Goal: Task Accomplishment & Management: Use online tool/utility

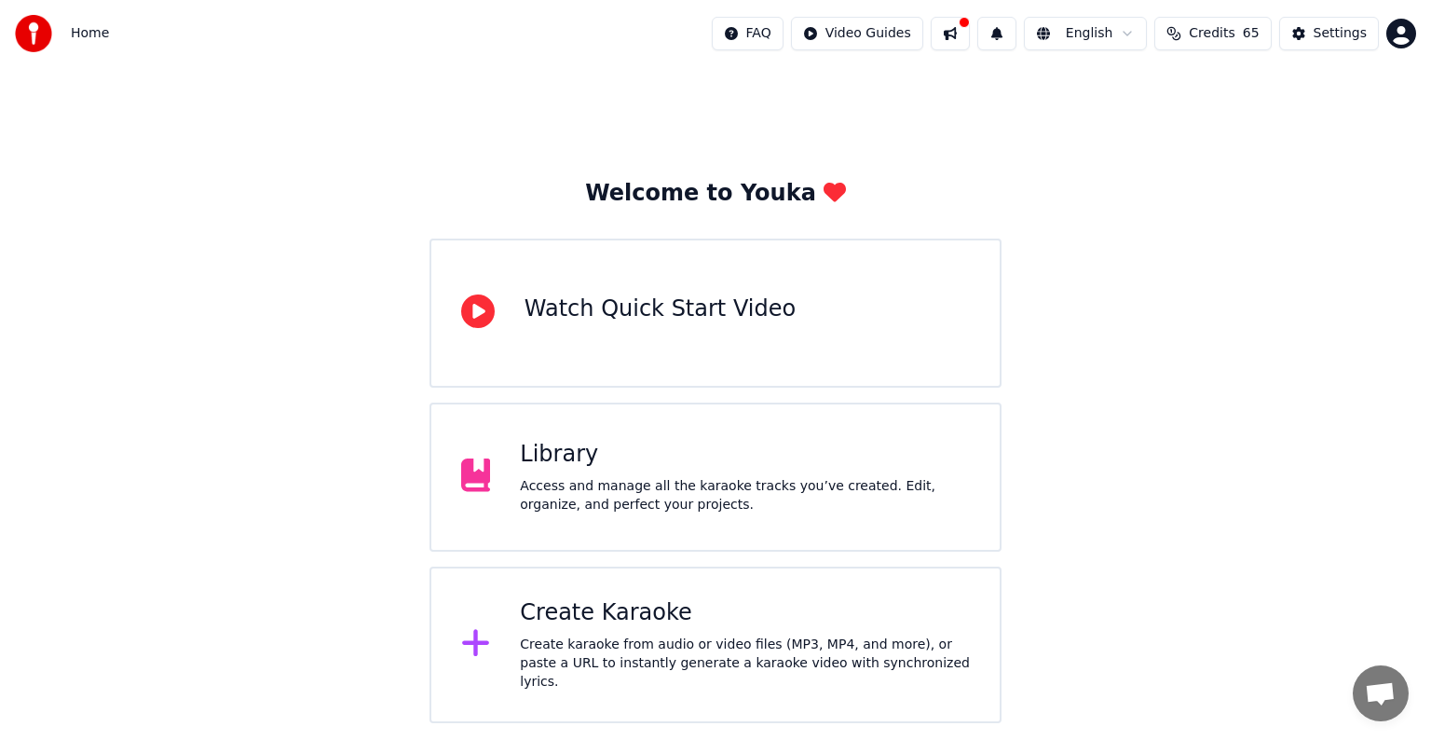
click at [624, 470] on div "Library Access and manage all the karaoke tracks you’ve created. Edit, organize…" at bounding box center [745, 477] width 450 height 75
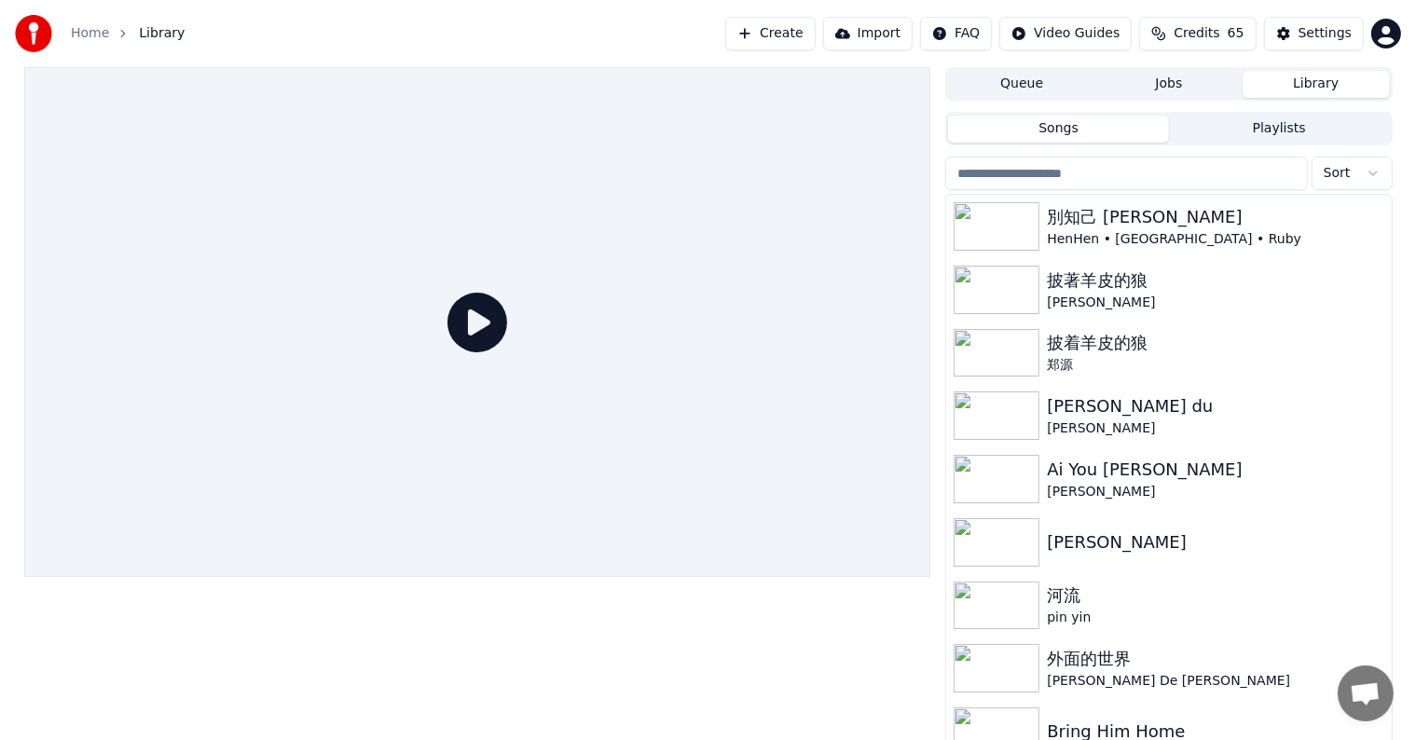
click at [788, 34] on button "Create" at bounding box center [770, 34] width 90 height 34
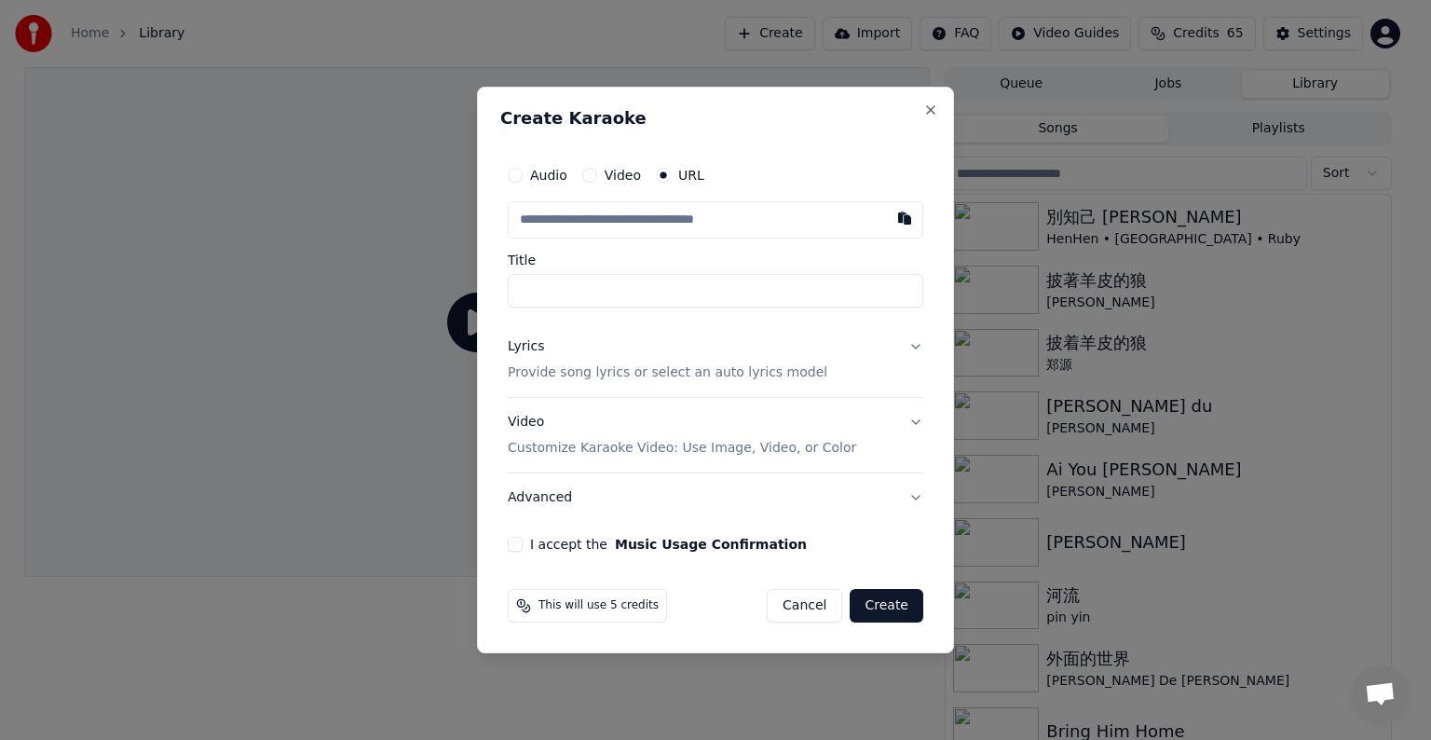
click at [764, 223] on input "text" at bounding box center [716, 219] width 416 height 37
click at [898, 222] on button "button" at bounding box center [904, 218] width 37 height 34
type input "**********"
type input "***"
click at [916, 349] on button "Lyrics Provide song lyrics or select an auto lyrics model" at bounding box center [716, 359] width 416 height 75
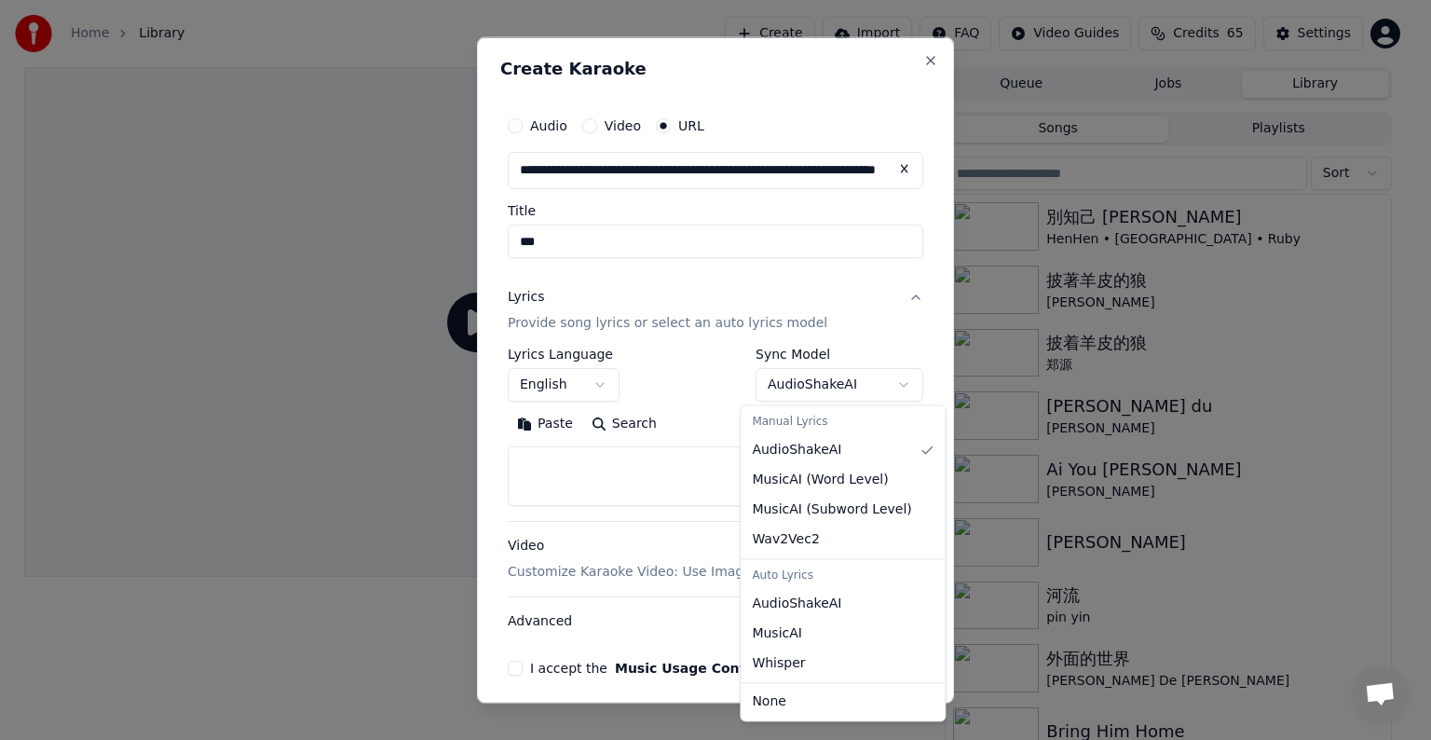
click at [884, 387] on body "**********" at bounding box center [708, 370] width 1416 height 740
select select "****"
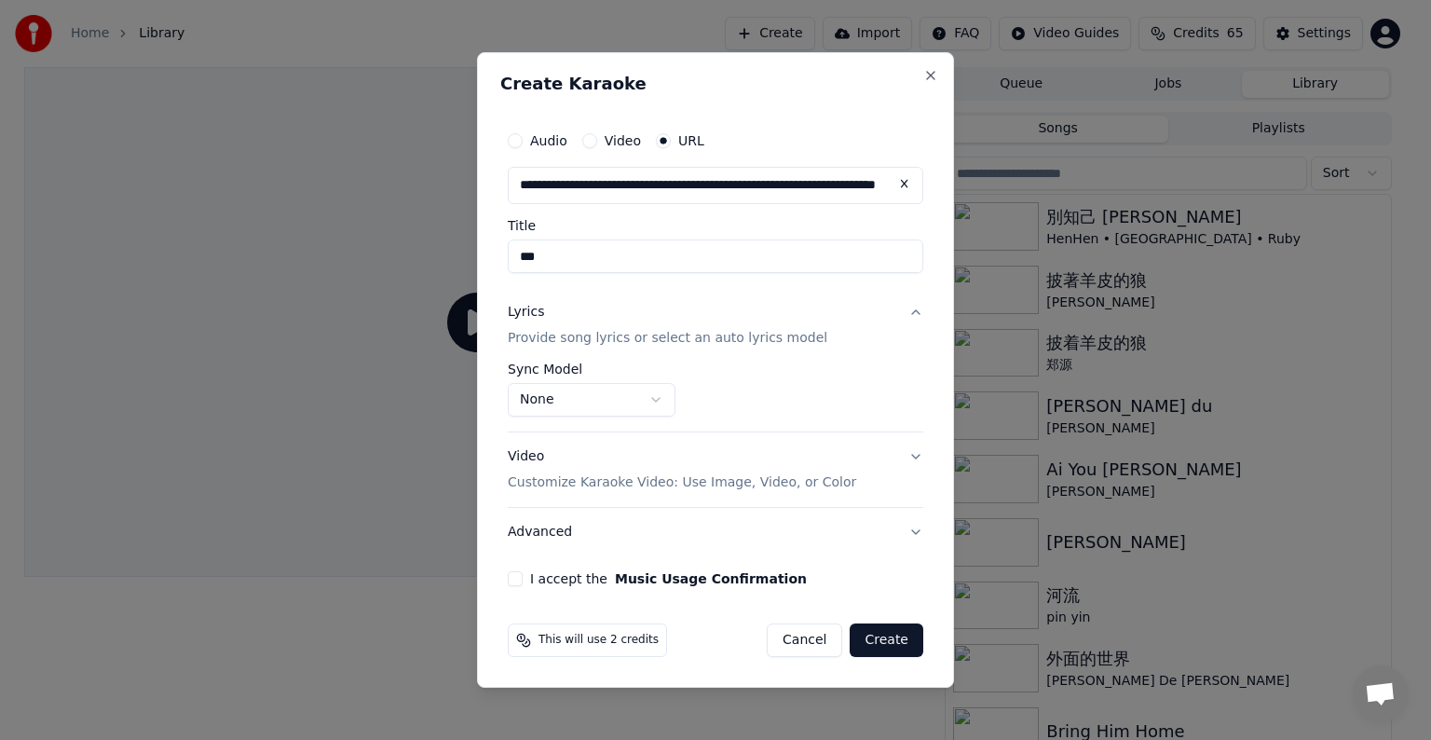
click at [514, 577] on button "I accept the Music Usage Confirmation" at bounding box center [515, 578] width 15 height 15
click at [898, 641] on button "Create" at bounding box center [887, 640] width 74 height 34
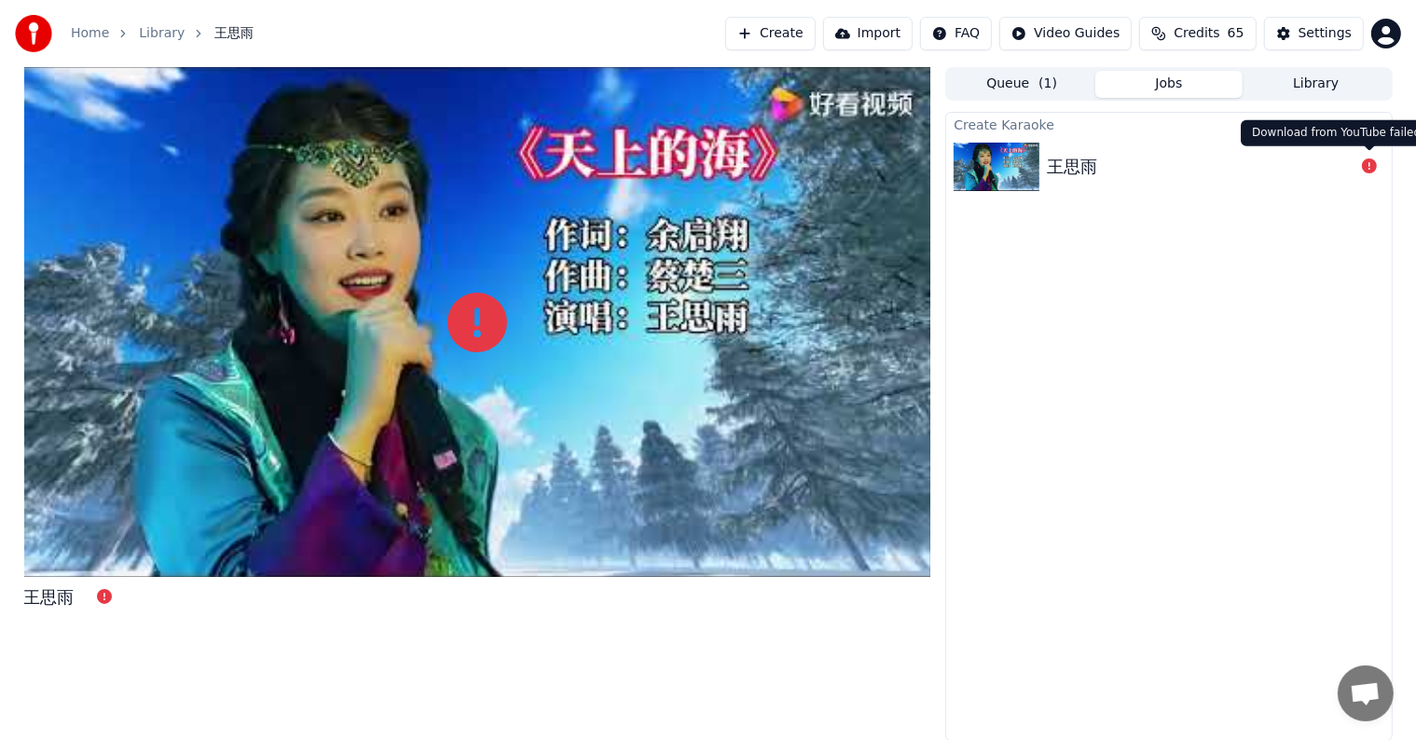
click at [1365, 169] on icon at bounding box center [1369, 165] width 15 height 15
click at [1114, 149] on div "王思雨" at bounding box center [1168, 166] width 445 height 63
click at [887, 37] on button "Import" at bounding box center [867, 34] width 89 height 34
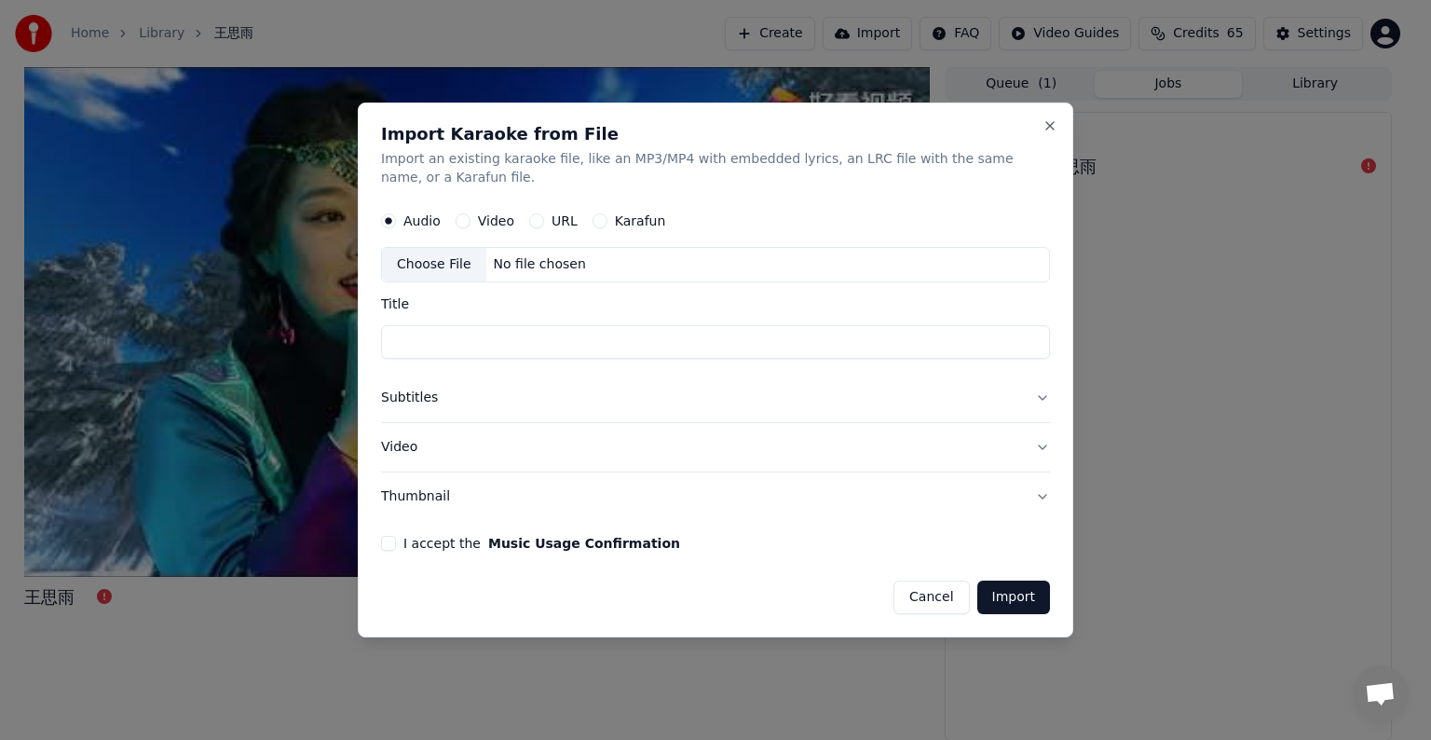
click at [463, 219] on button "Video" at bounding box center [463, 220] width 15 height 15
click at [611, 265] on div "Choose File No file chosen" at bounding box center [715, 264] width 669 height 35
type input "**********"
click at [828, 446] on button "Video" at bounding box center [715, 447] width 669 height 48
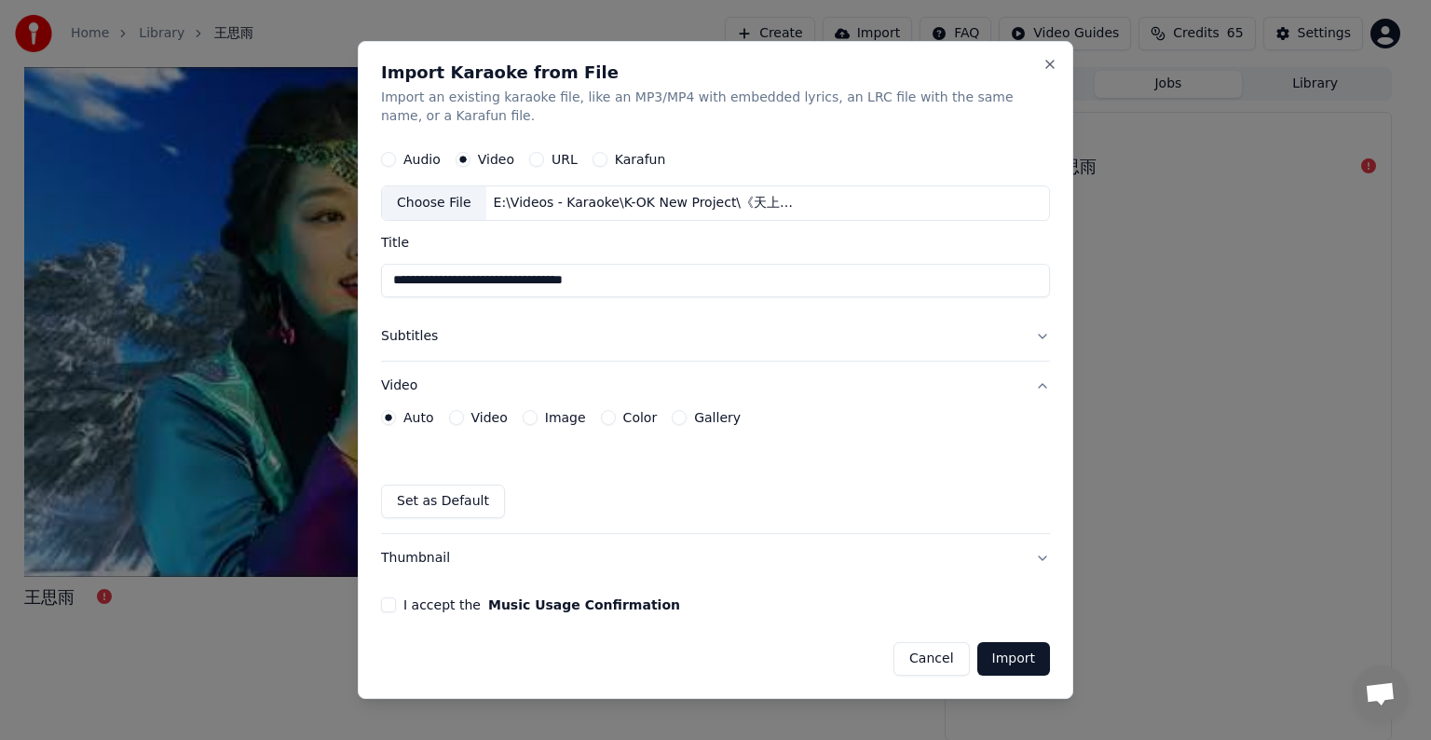
click at [458, 420] on button "Video" at bounding box center [456, 417] width 15 height 15
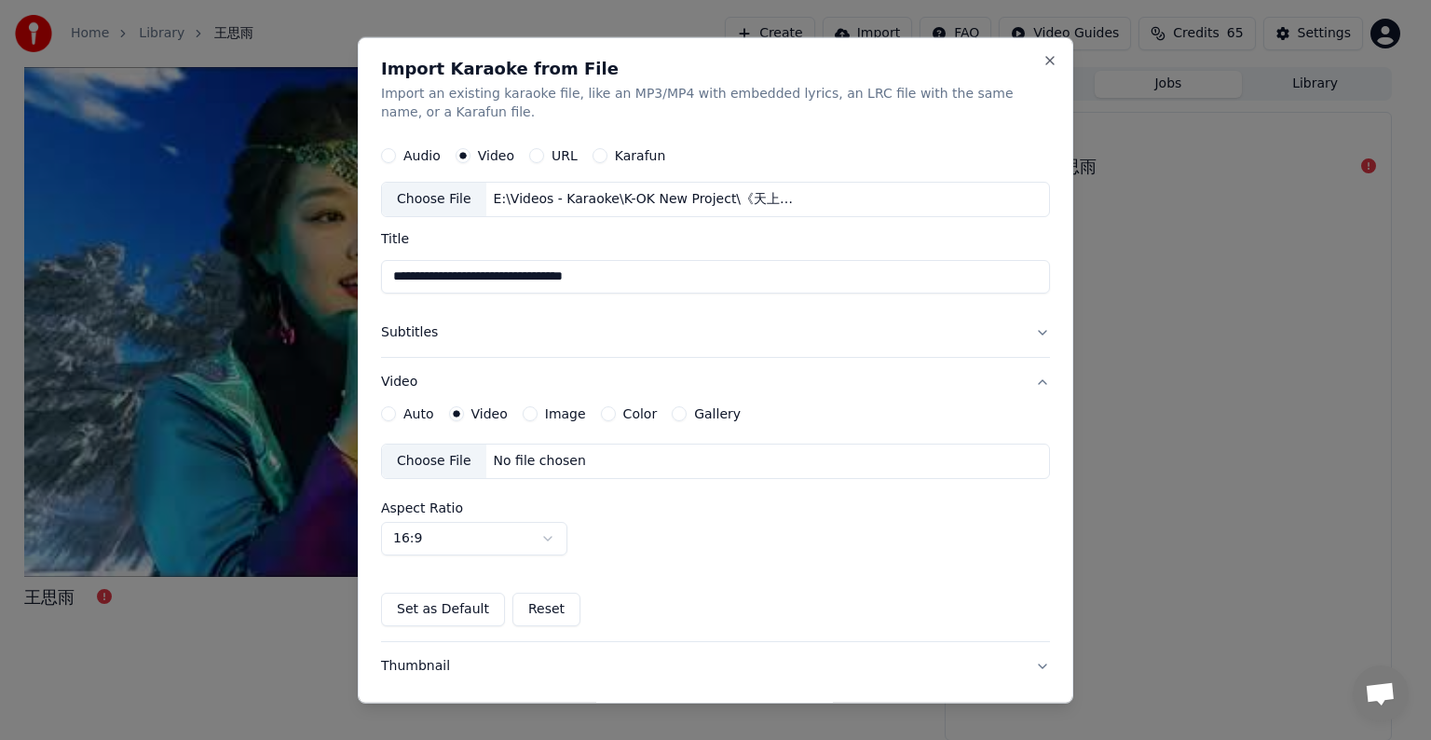
scroll to position [102, 0]
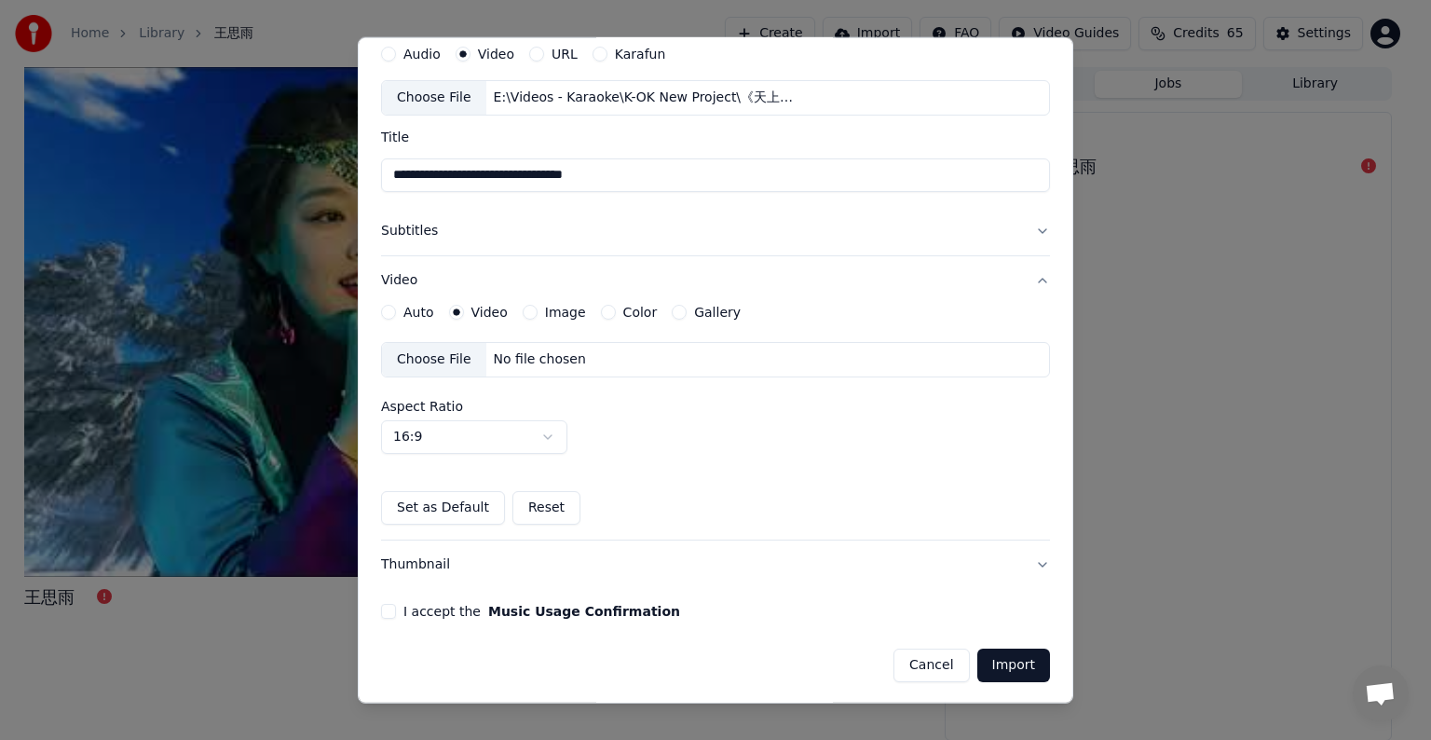
click at [387, 608] on button "I accept the Music Usage Confirmation" at bounding box center [388, 611] width 15 height 15
click at [991, 663] on button "Import" at bounding box center [1014, 666] width 73 height 34
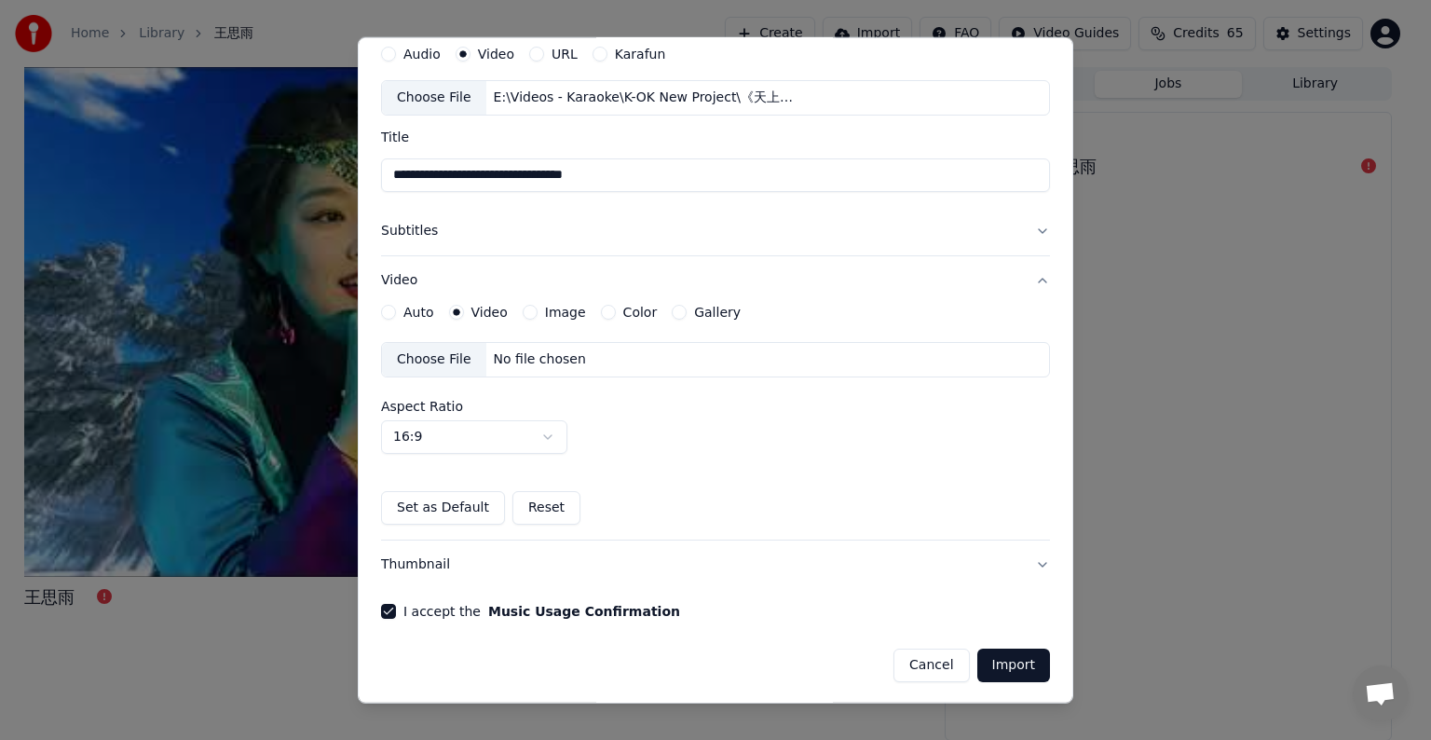
click at [991, 663] on button "Import" at bounding box center [1014, 666] width 73 height 34
click at [1027, 557] on button "Thumbnail" at bounding box center [715, 565] width 669 height 48
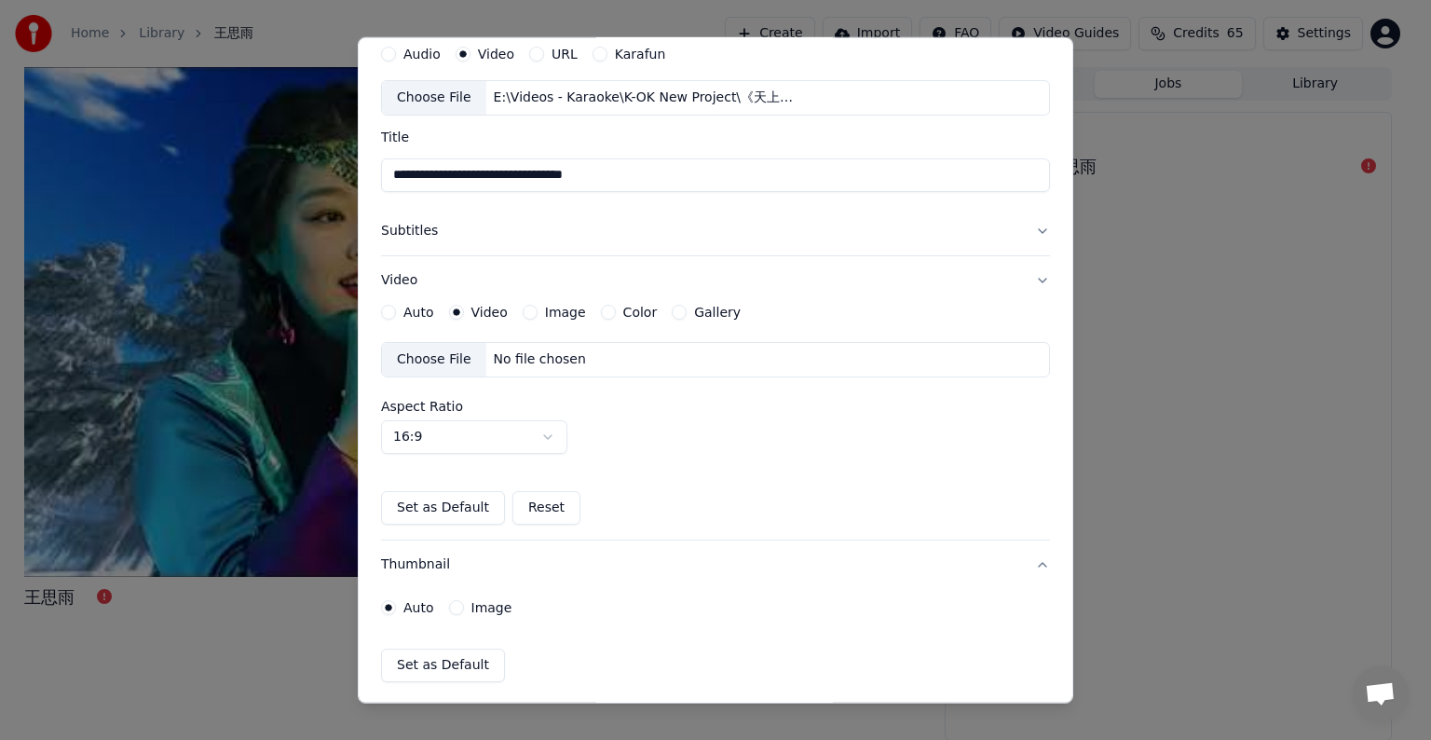
scroll to position [0, 0]
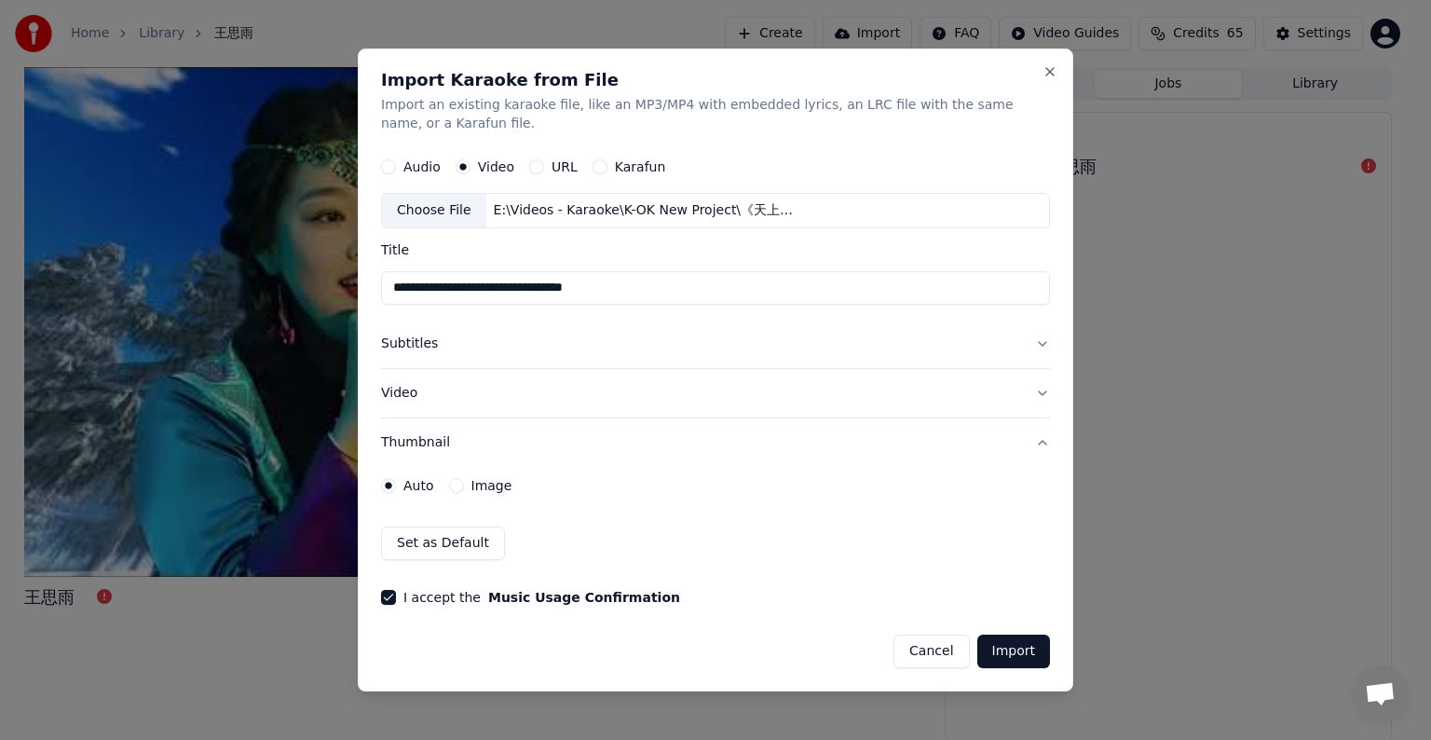
click at [1025, 650] on button "Import" at bounding box center [1014, 652] width 73 height 34
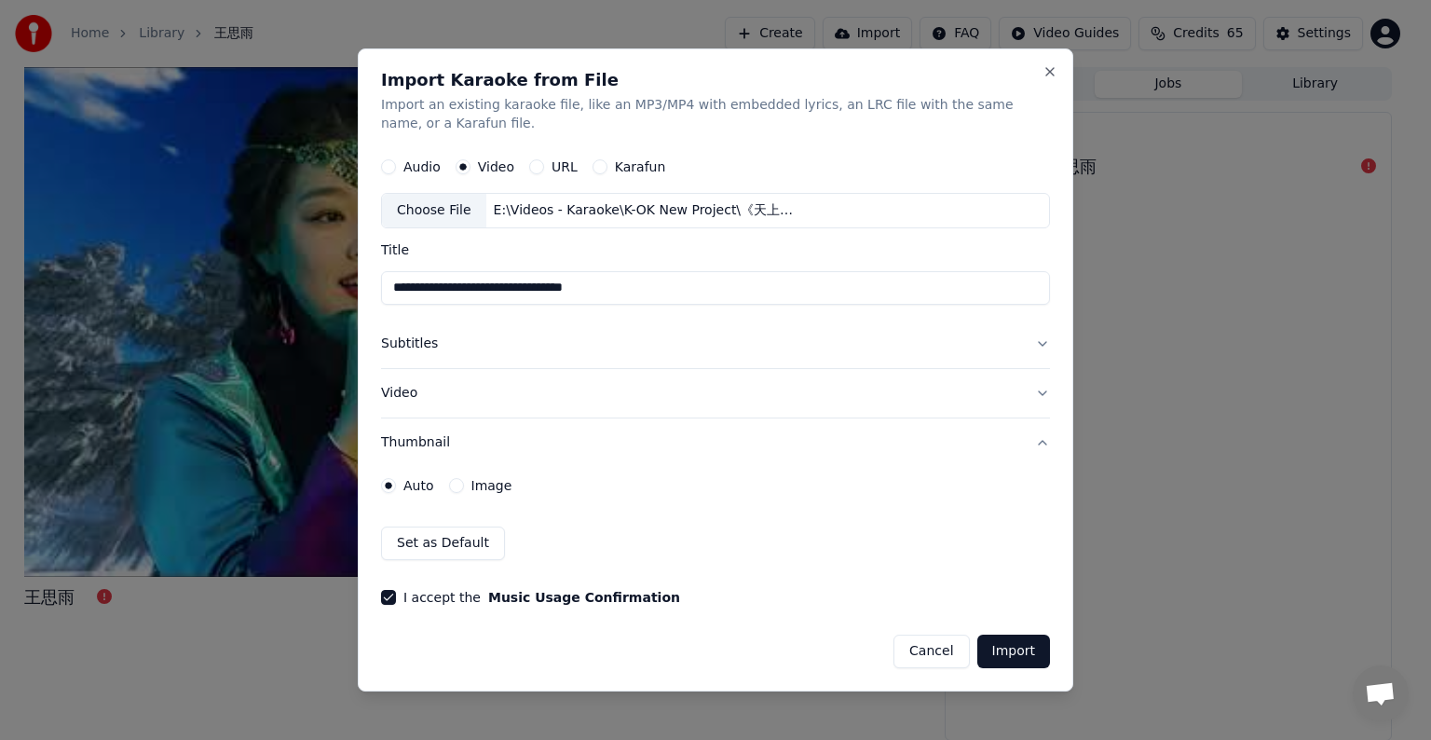
click at [1025, 650] on button "Import" at bounding box center [1014, 652] width 73 height 34
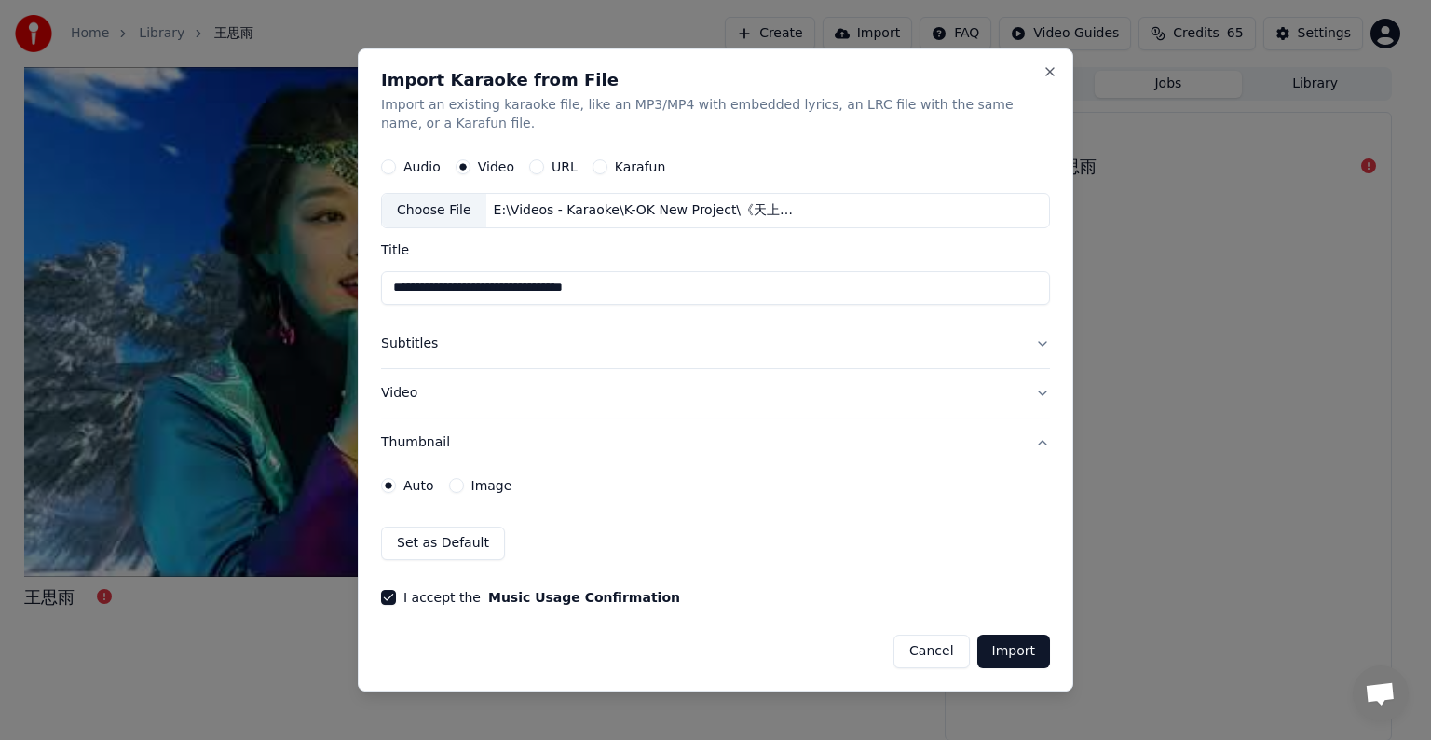
click at [1025, 650] on button "Import" at bounding box center [1014, 652] width 73 height 34
click at [1047, 71] on button "Close" at bounding box center [1050, 71] width 15 height 15
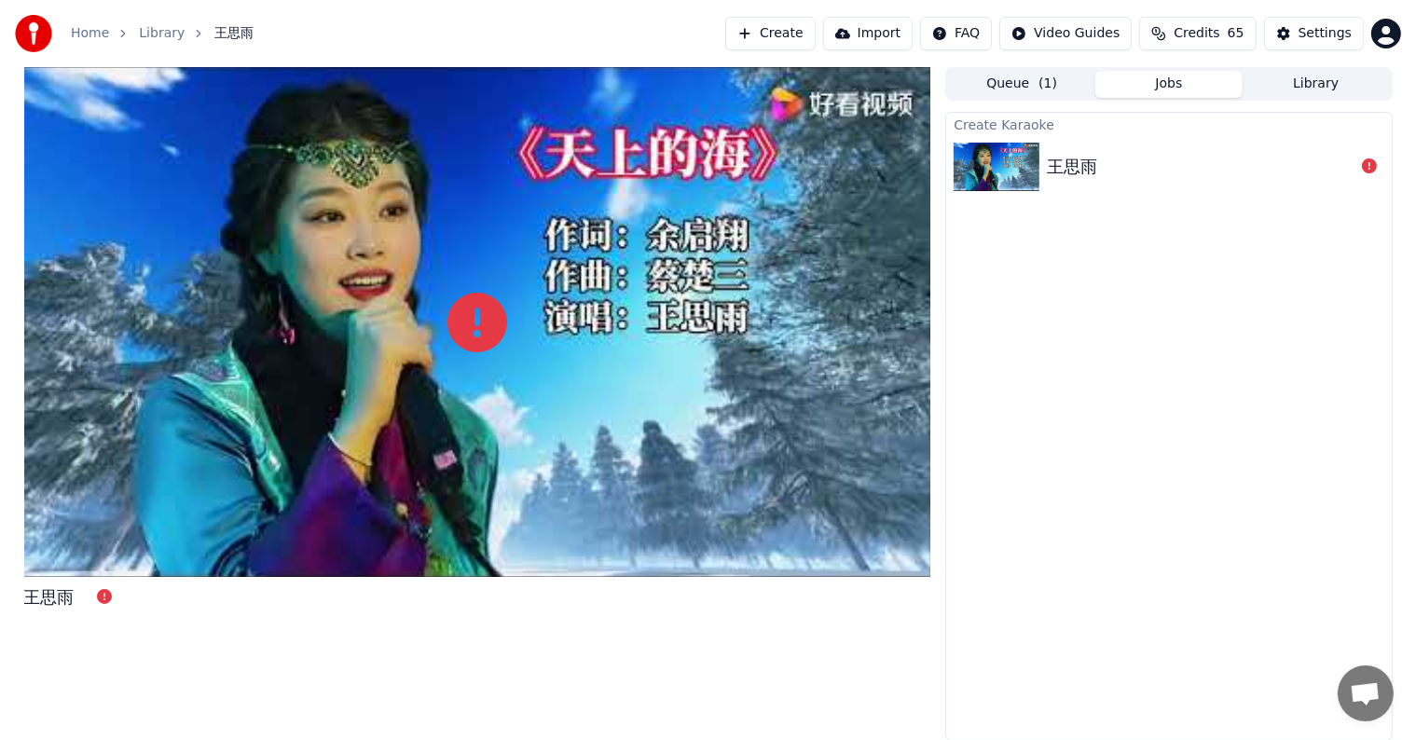
click at [794, 30] on button "Create" at bounding box center [770, 34] width 90 height 34
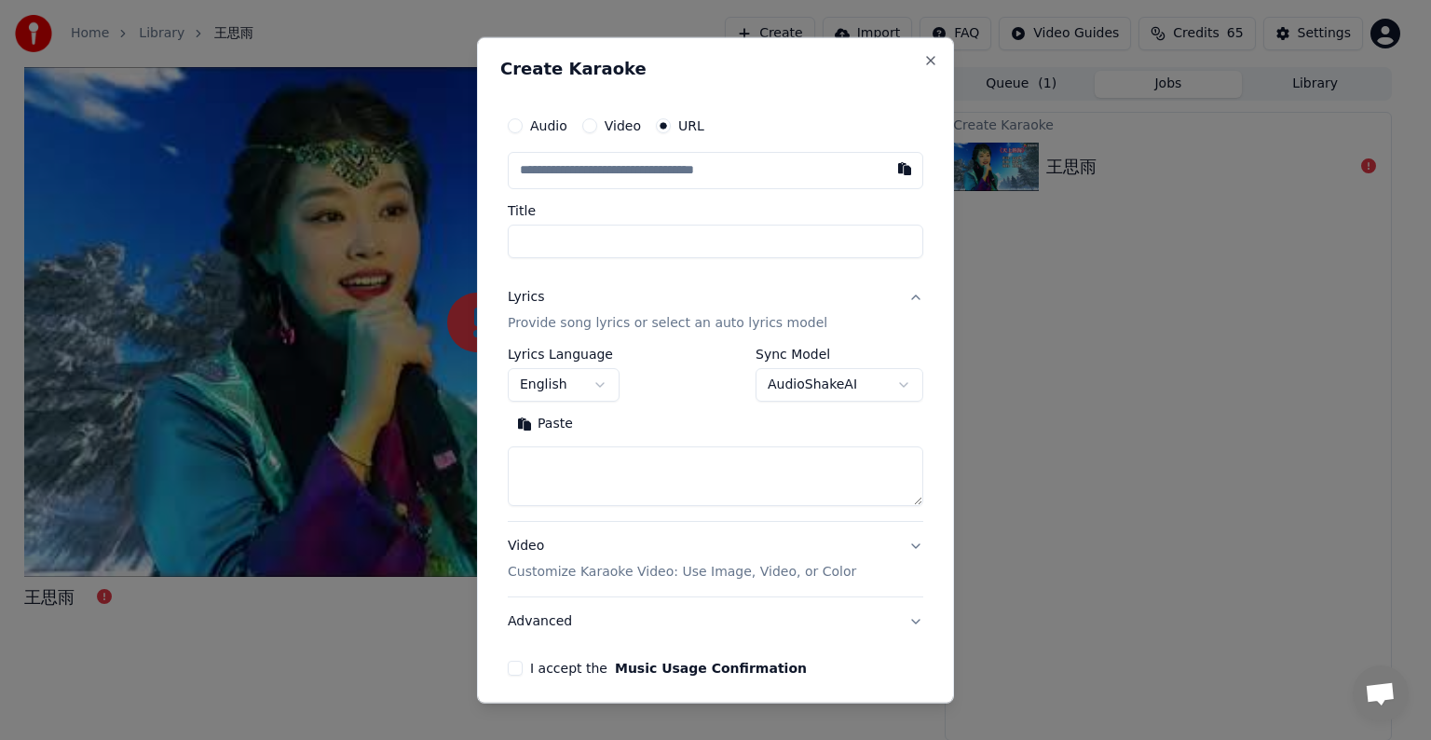
click at [587, 124] on button "Video" at bounding box center [589, 125] width 15 height 15
click at [564, 168] on div "Choose File" at bounding box center [561, 170] width 104 height 34
type input "**********"
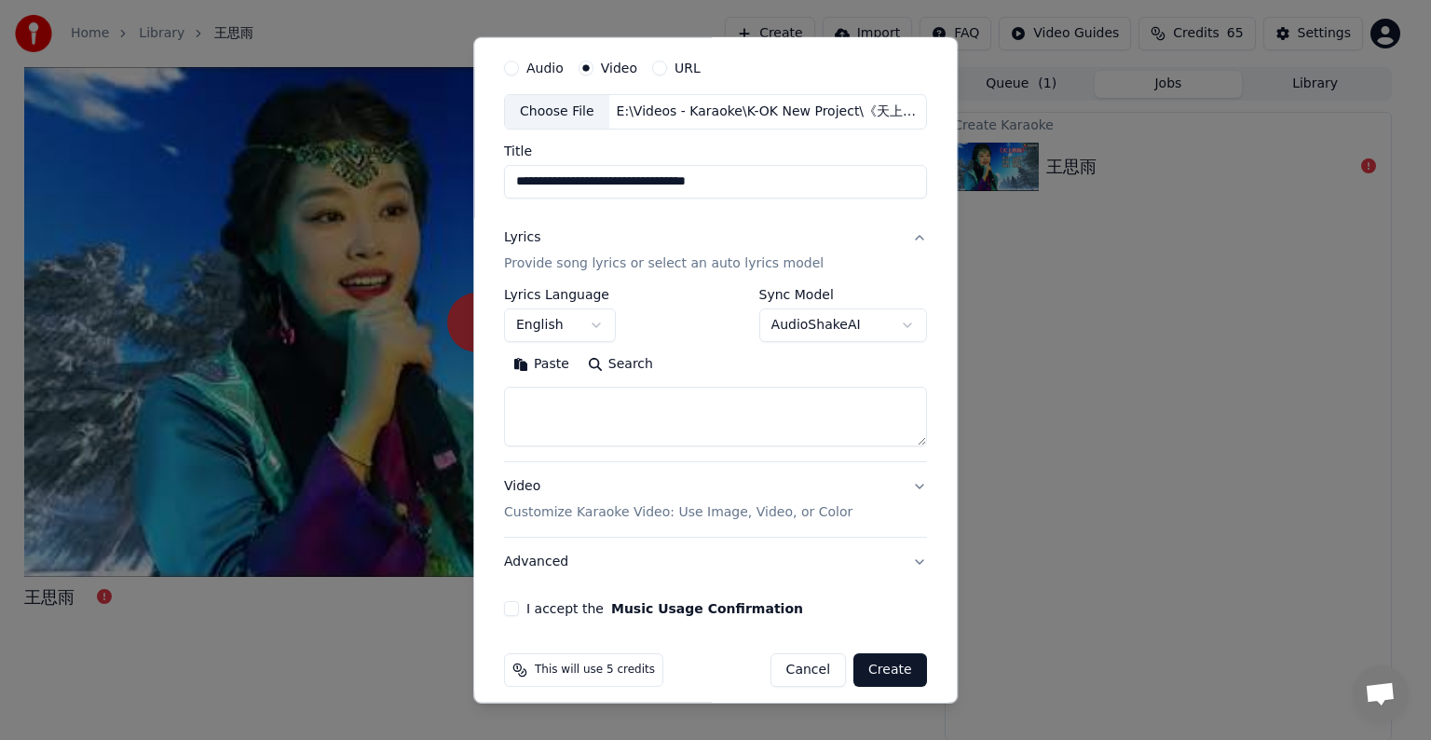
scroll to position [71, 0]
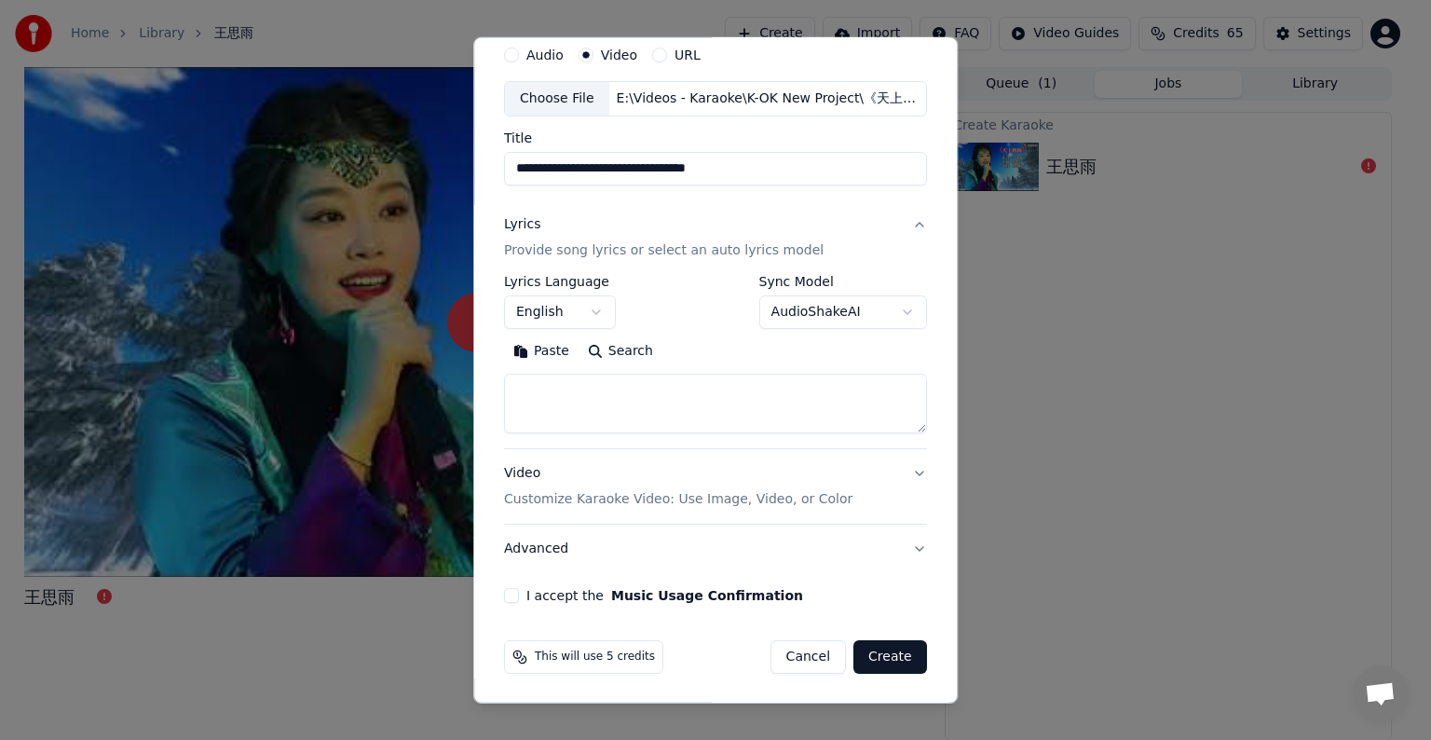
click at [589, 313] on button "English" at bounding box center [560, 312] width 112 height 34
click at [507, 589] on button "I accept the Music Usage Confirmation" at bounding box center [511, 595] width 15 height 15
click at [883, 649] on button "Create" at bounding box center [891, 657] width 74 height 34
select select "**"
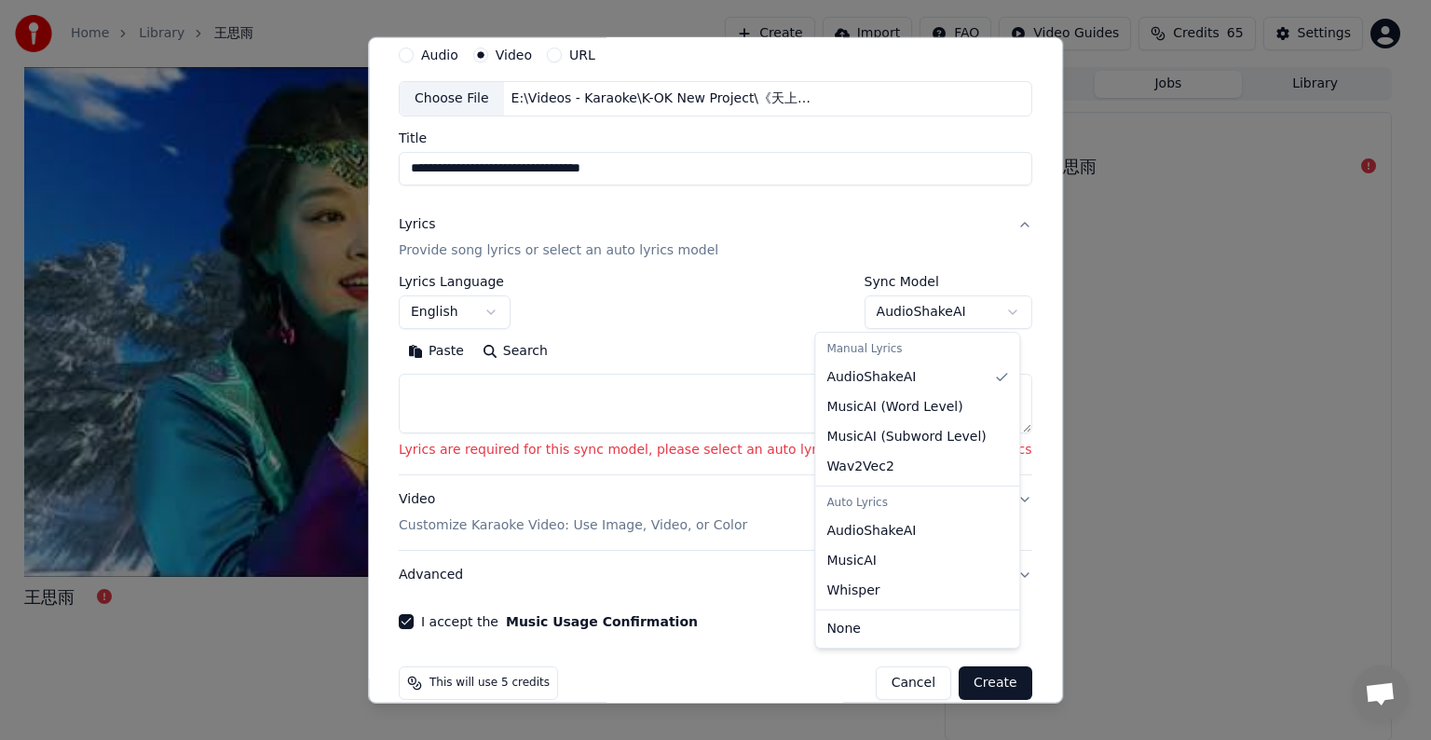
click at [957, 310] on body "**********" at bounding box center [708, 370] width 1416 height 740
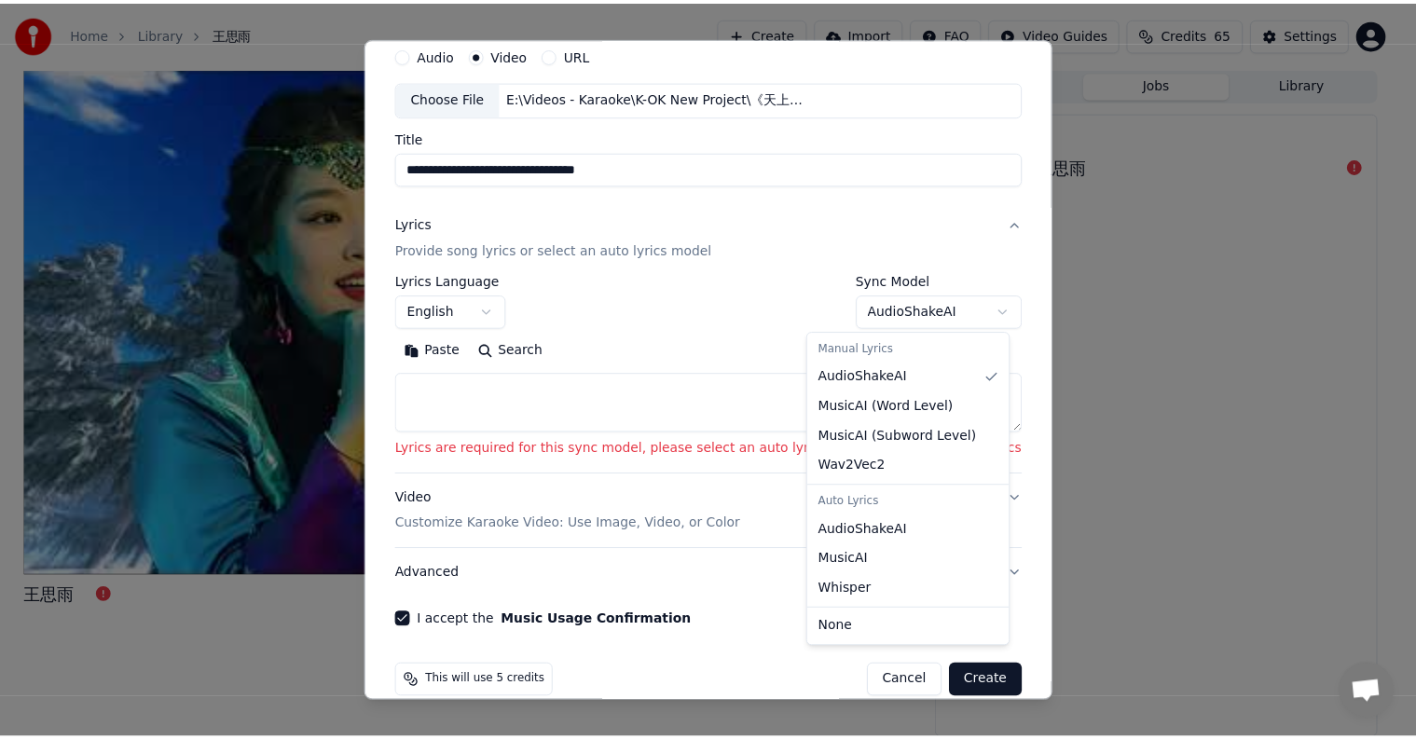
scroll to position [0, 0]
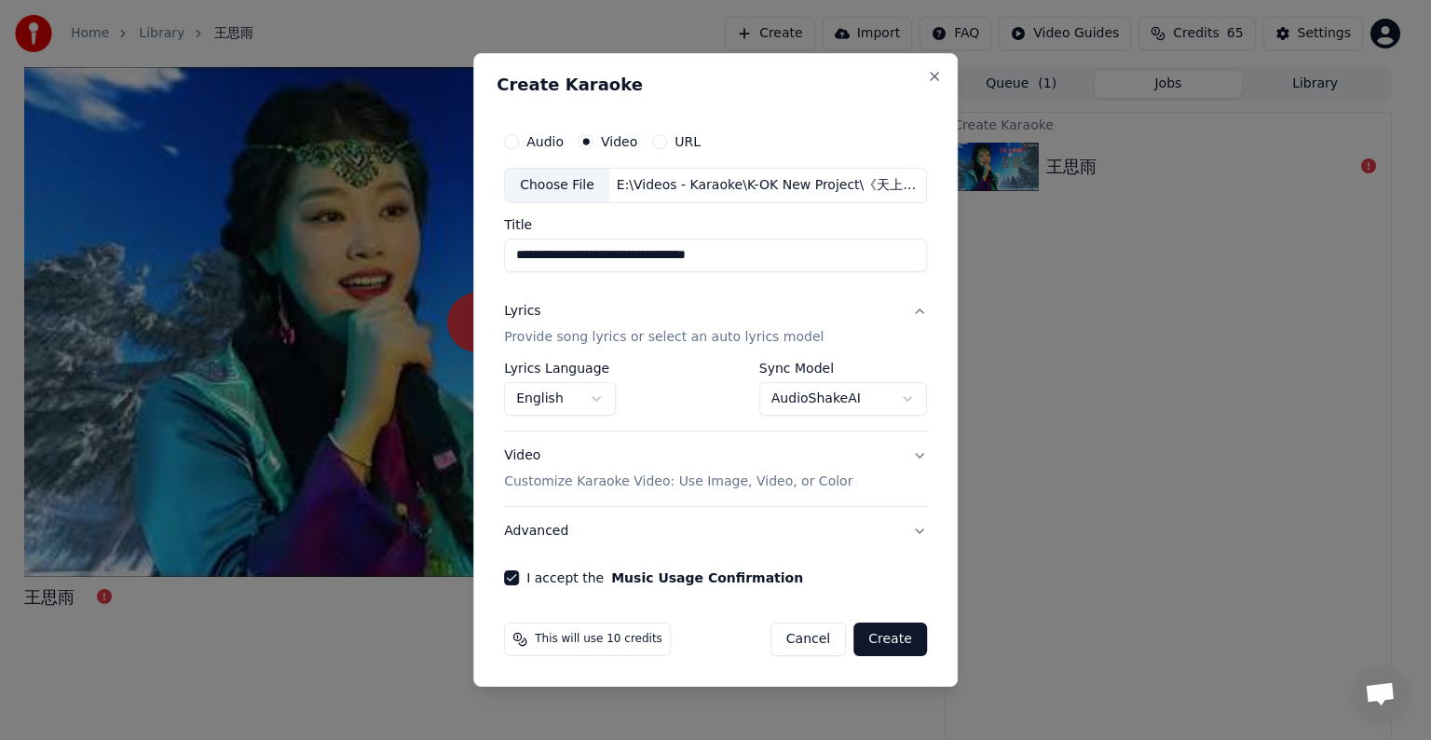
click at [898, 638] on button "Create" at bounding box center [891, 640] width 74 height 34
select select "**********"
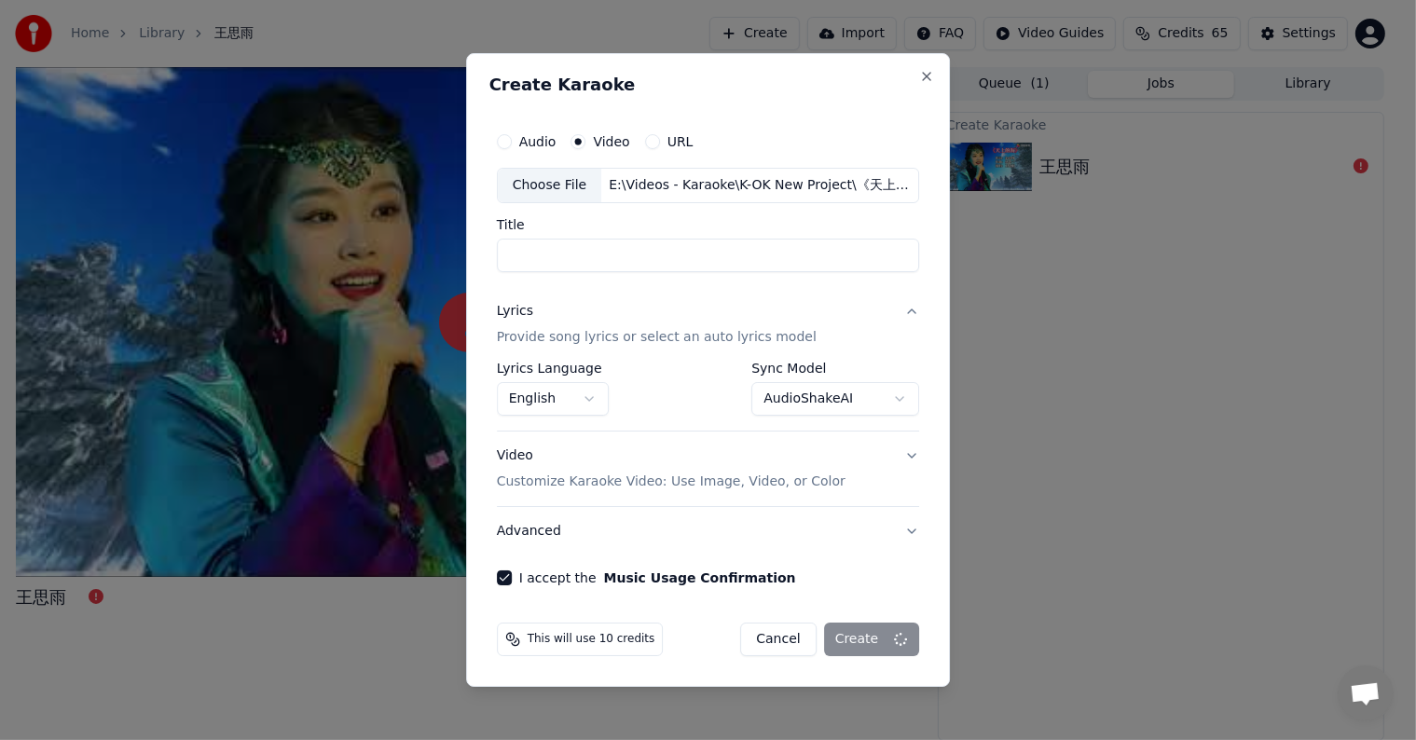
select select
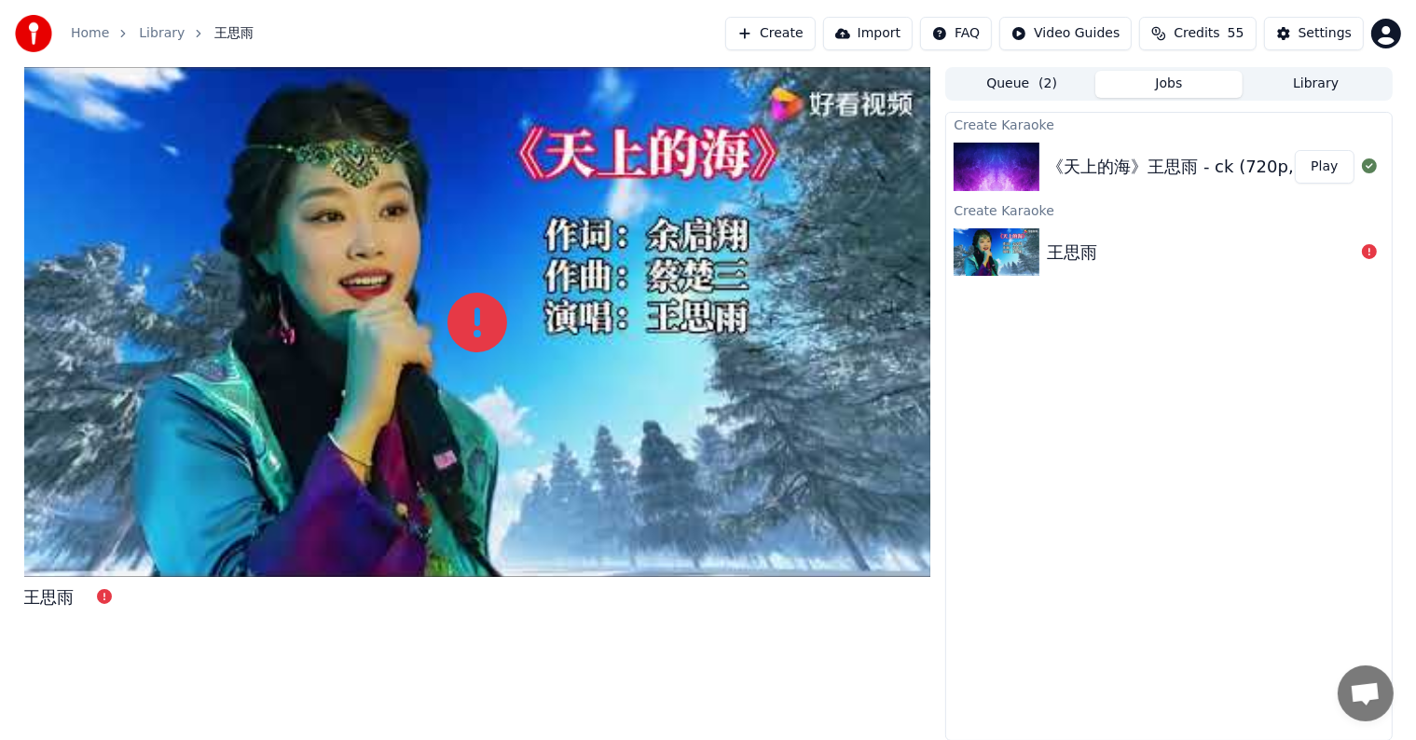
click at [1316, 168] on button "Play" at bounding box center [1323, 167] width 59 height 34
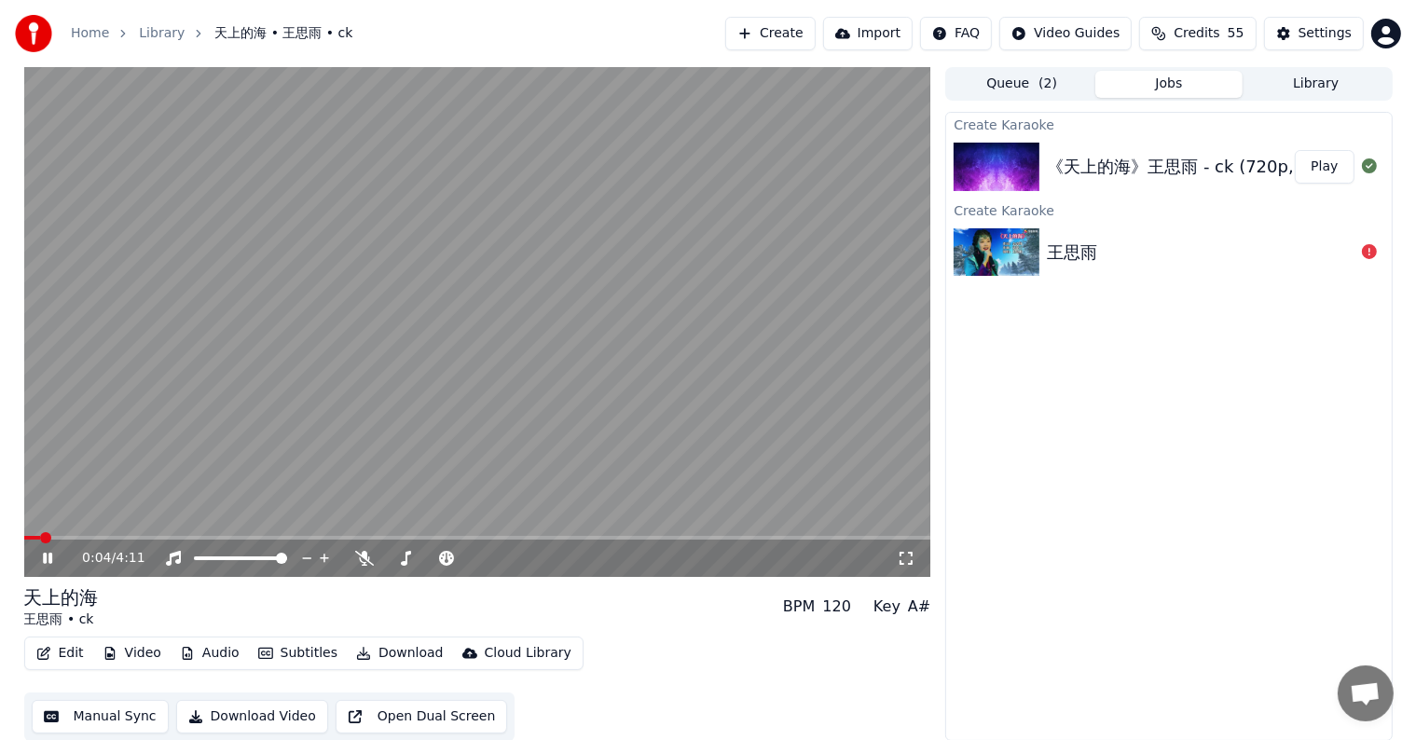
click at [78, 535] on video at bounding box center [477, 322] width 907 height 510
click at [82, 537] on span at bounding box center [477, 538] width 907 height 4
click at [47, 555] on icon at bounding box center [47, 558] width 11 height 13
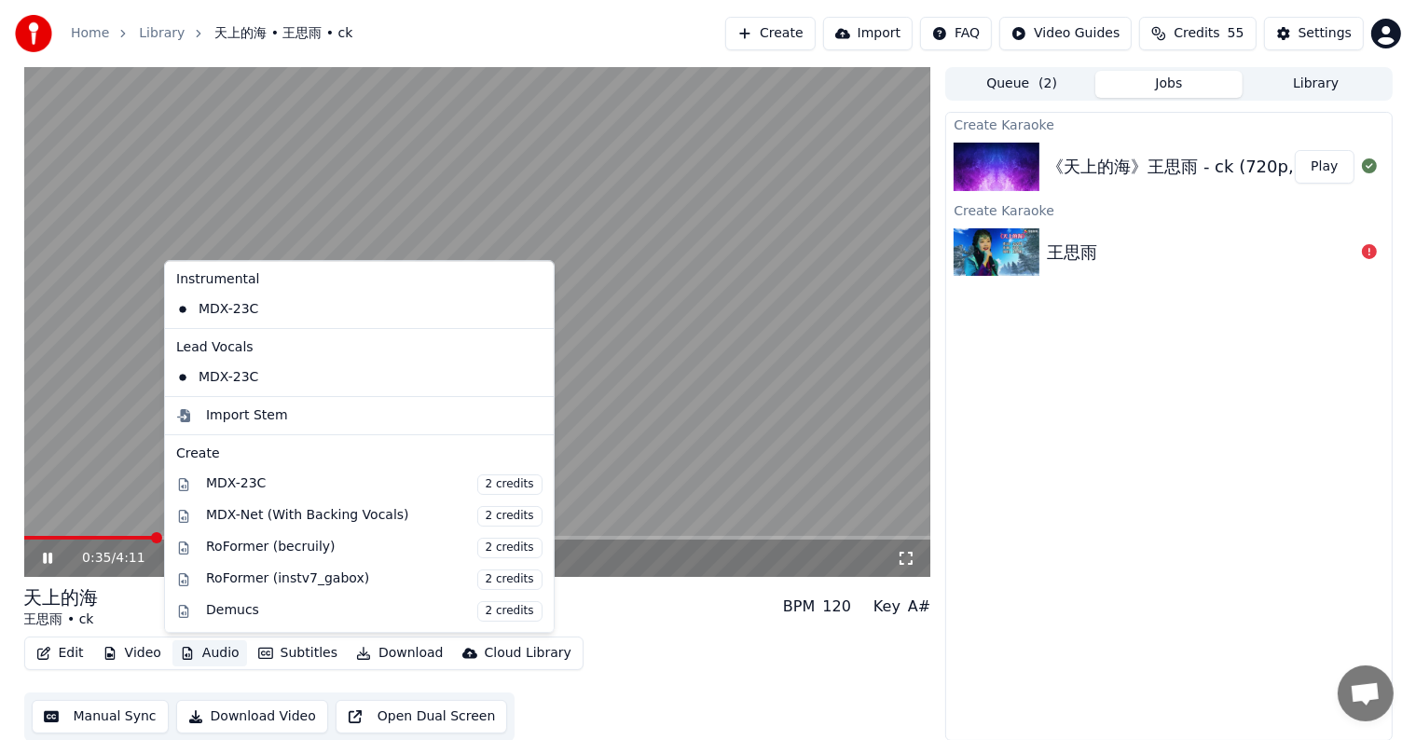
click at [198, 645] on button "Audio" at bounding box center [209, 653] width 75 height 26
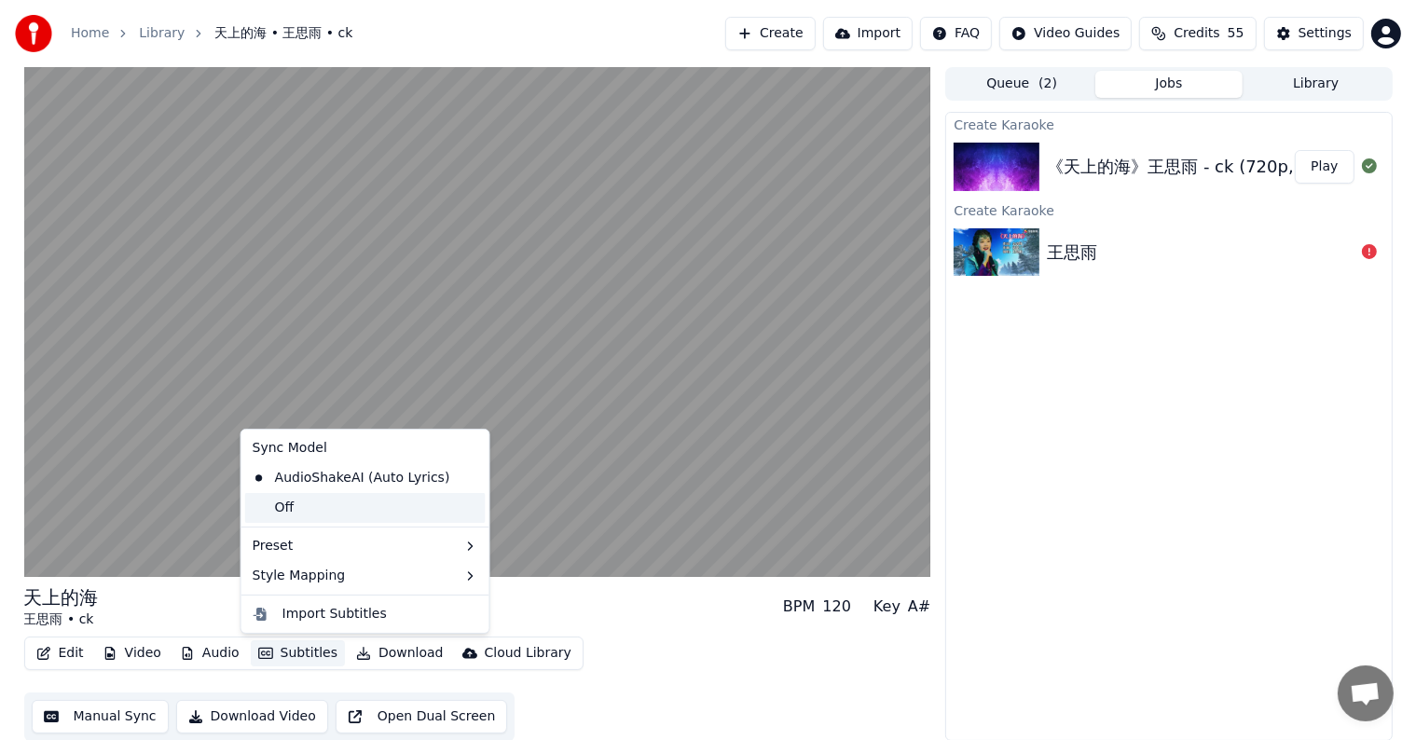
click at [306, 507] on div "Off" at bounding box center [365, 508] width 240 height 30
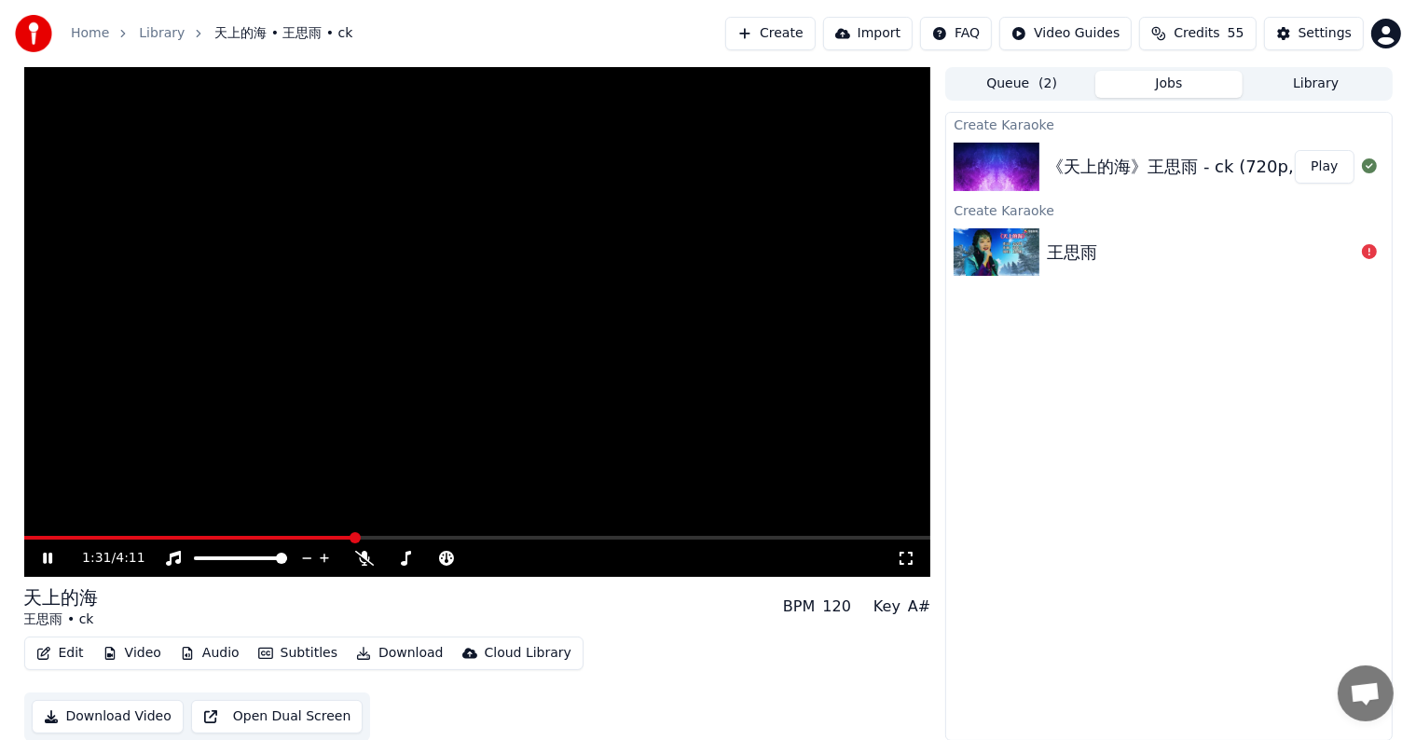
click at [279, 656] on button "Subtitles" at bounding box center [298, 653] width 94 height 26
click at [169, 421] on video at bounding box center [477, 322] width 907 height 510
click at [48, 557] on icon at bounding box center [47, 558] width 11 height 13
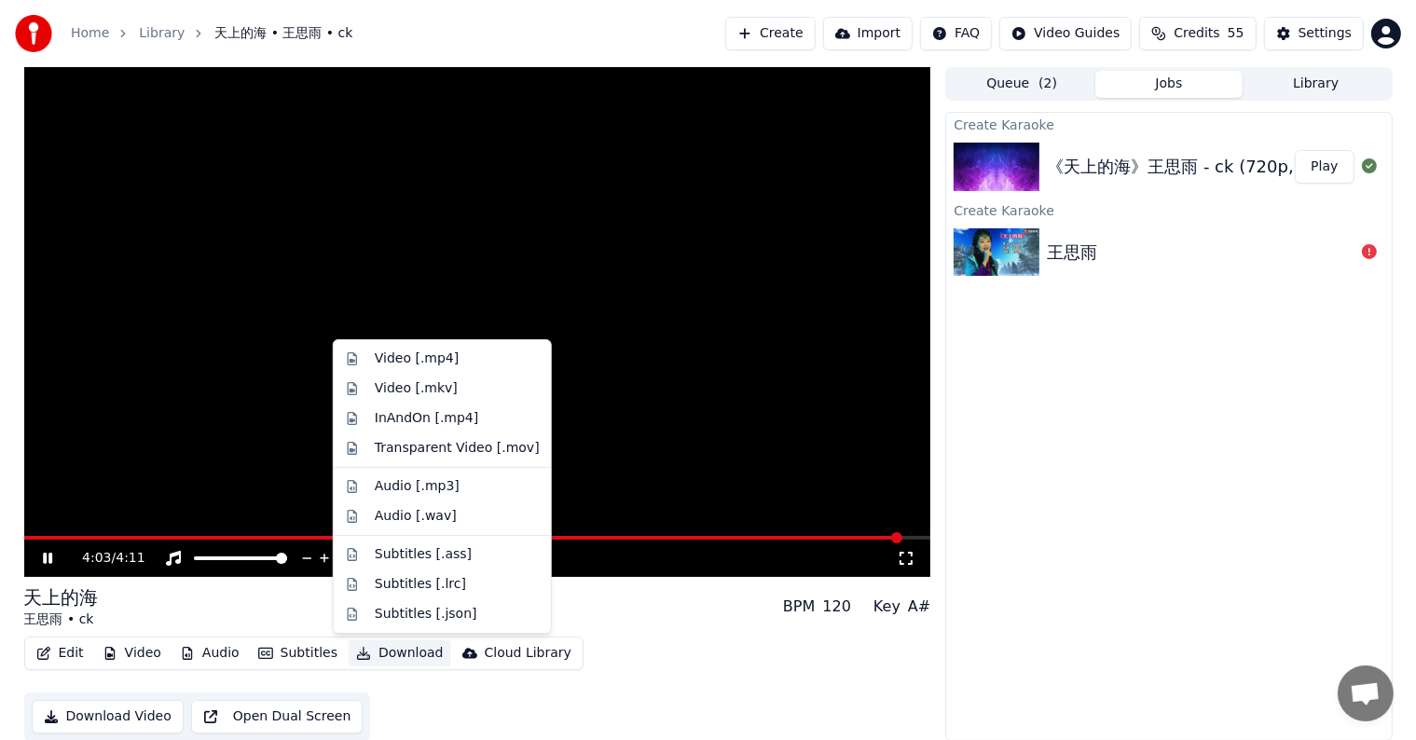
click at [402, 651] on button "Download" at bounding box center [400, 653] width 103 height 26
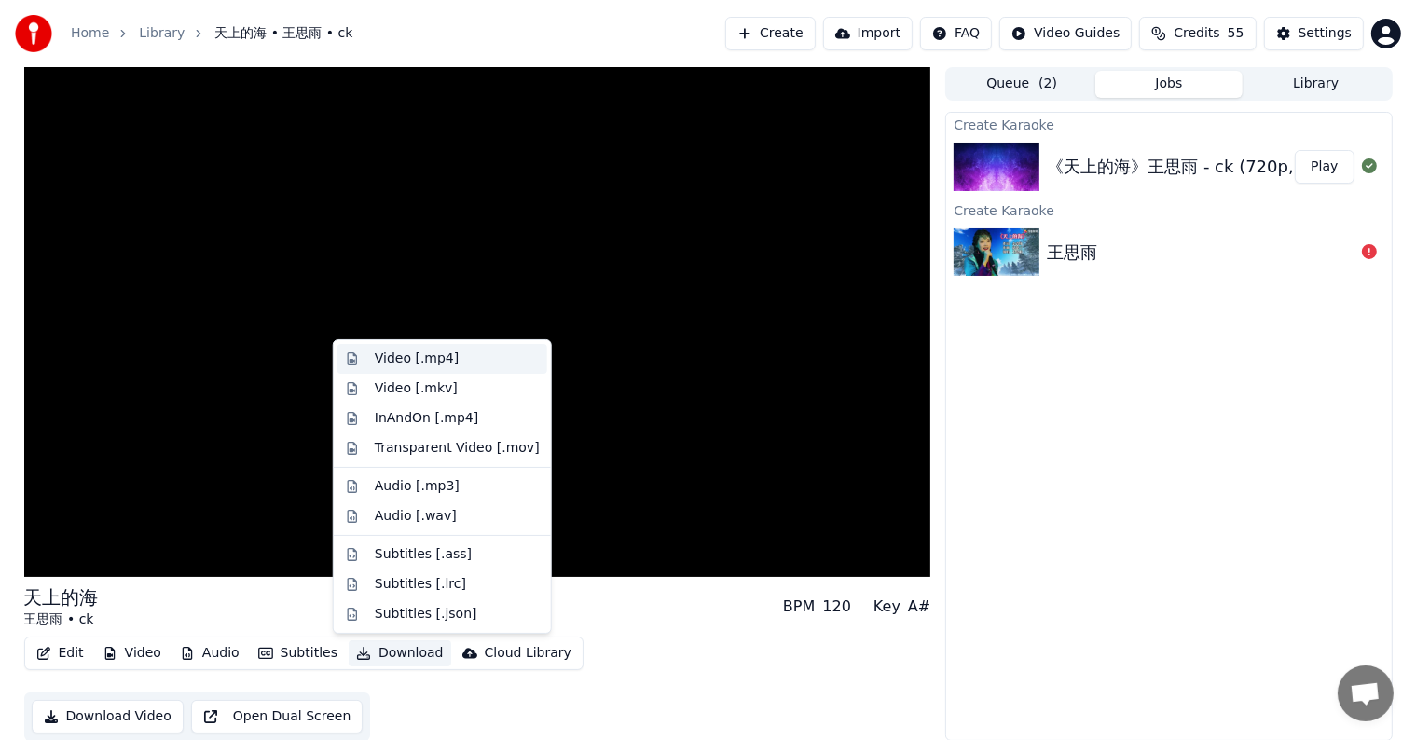
click at [443, 361] on div "Video [.mp4]" at bounding box center [417, 358] width 84 height 19
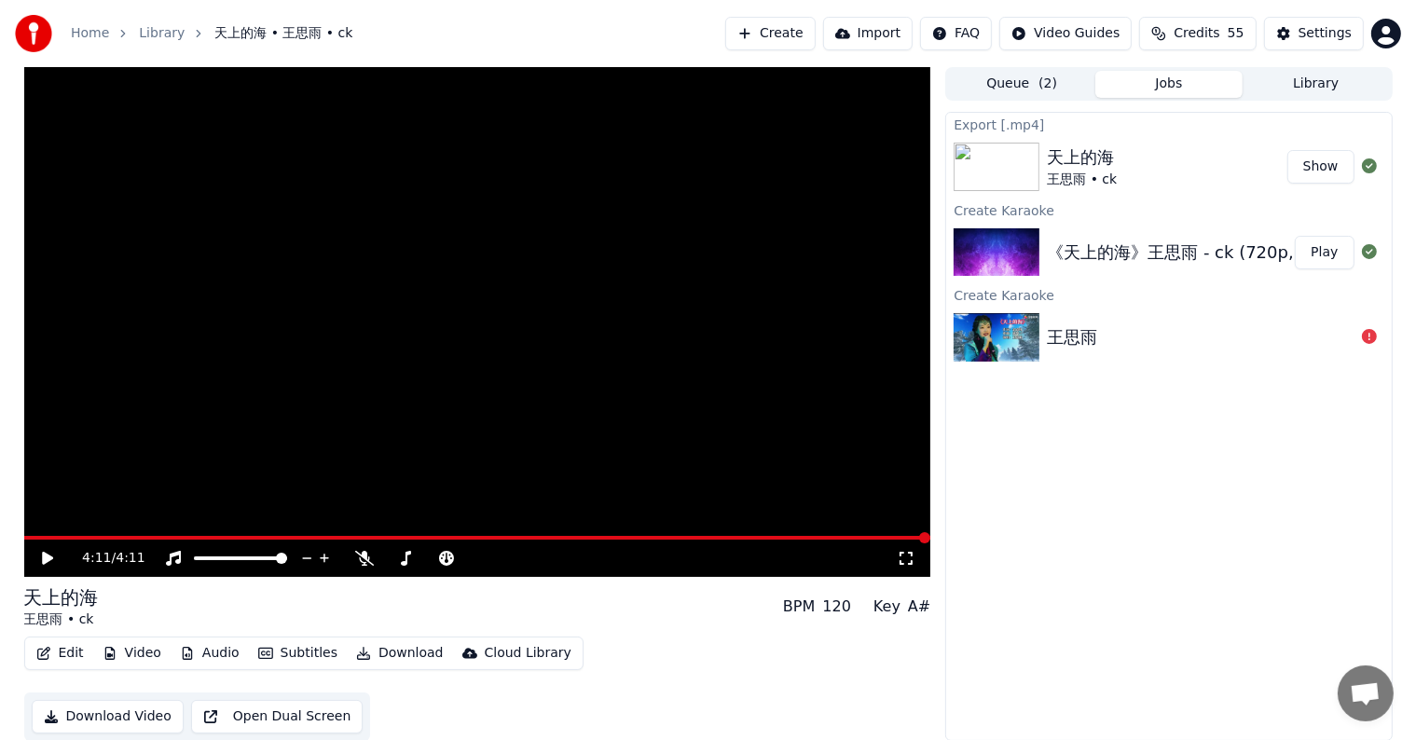
click at [1318, 170] on button "Show" at bounding box center [1320, 167] width 67 height 34
click at [1327, 170] on button "Show" at bounding box center [1320, 167] width 67 height 34
